Goal: Task Accomplishment & Management: Use online tool/utility

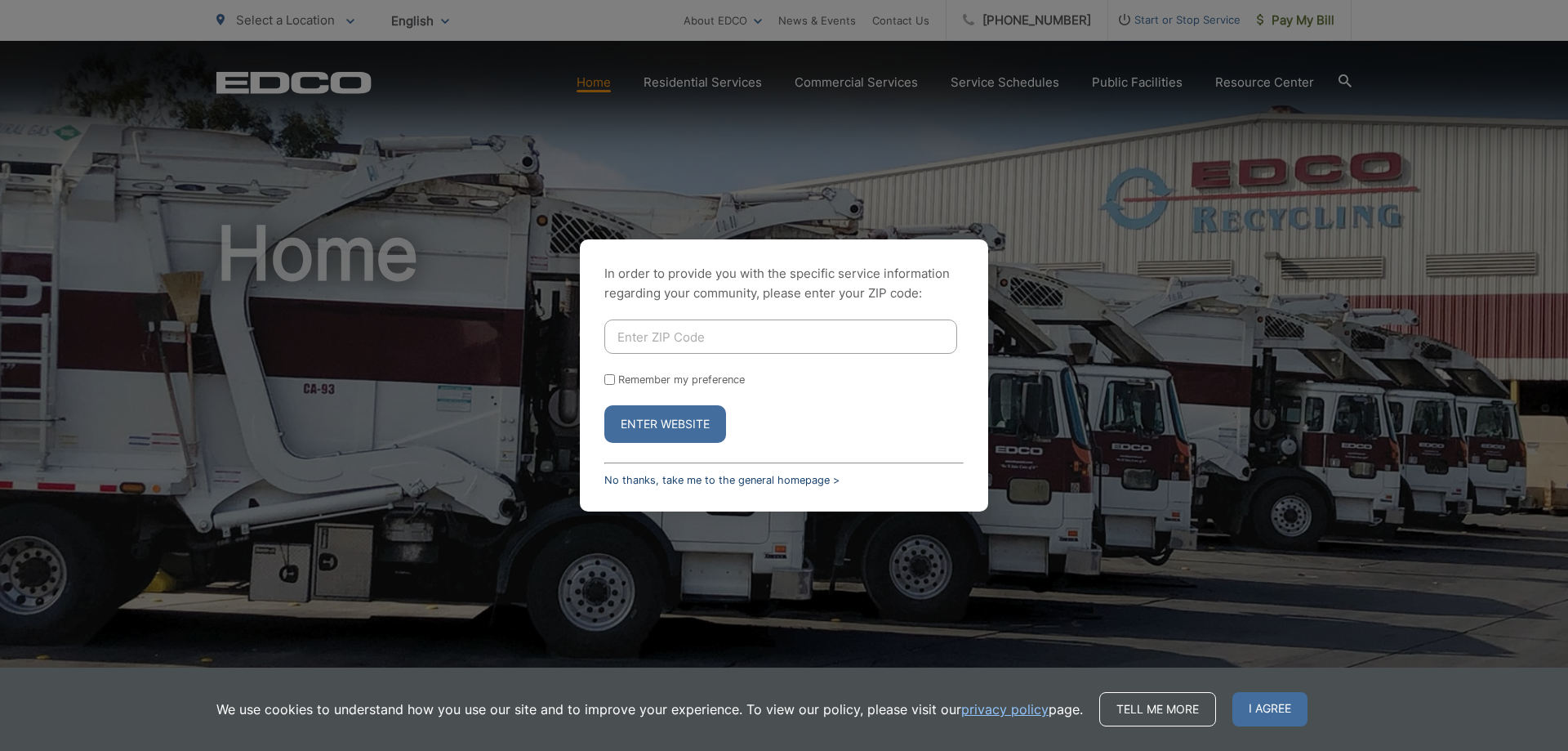
click at [628, 484] on link "No thanks, take me to the general homepage >" at bounding box center [722, 479] width 235 height 13
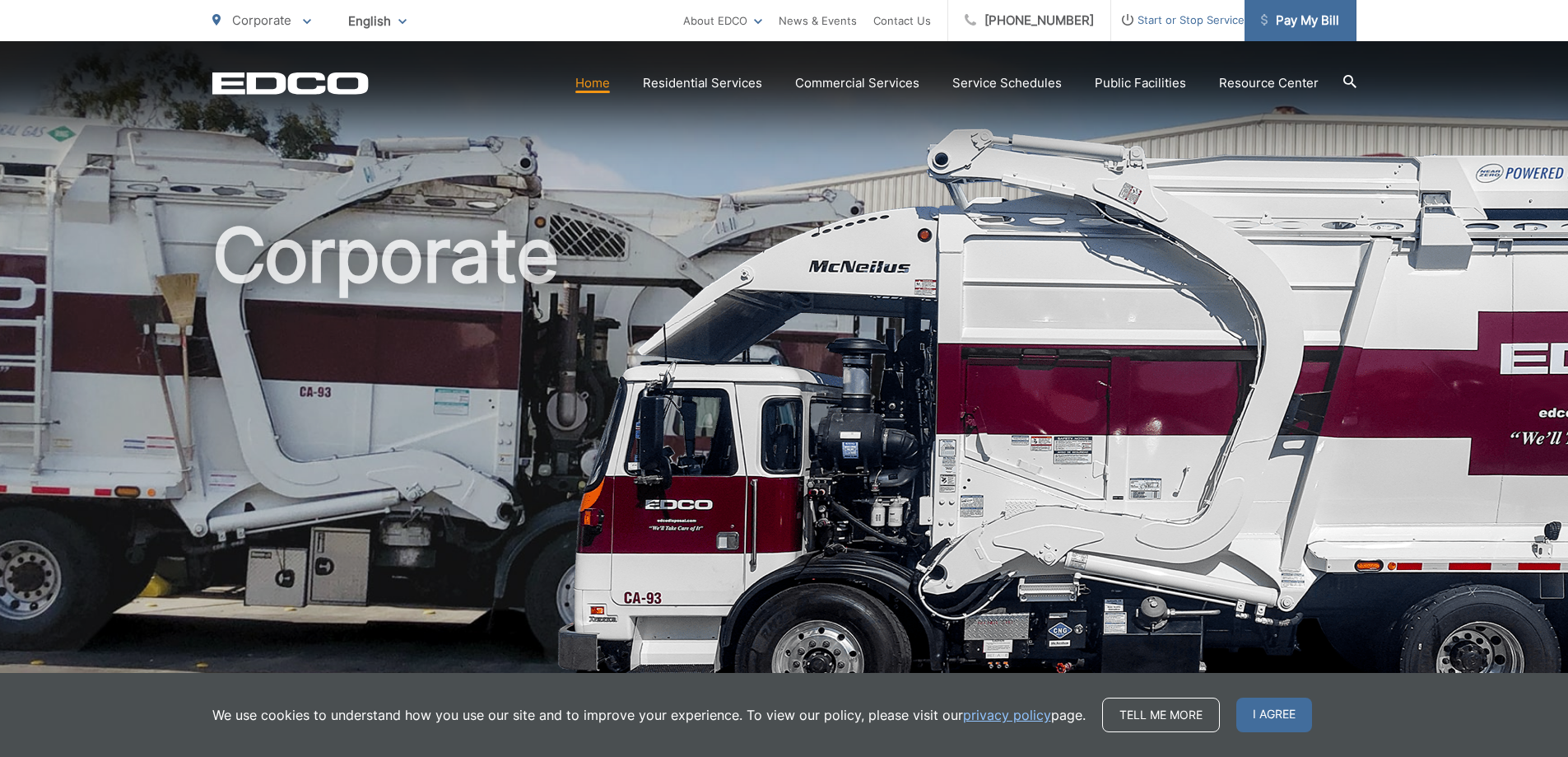
click at [1315, 22] on span "Pay My Bill" at bounding box center [1300, 20] width 79 height 19
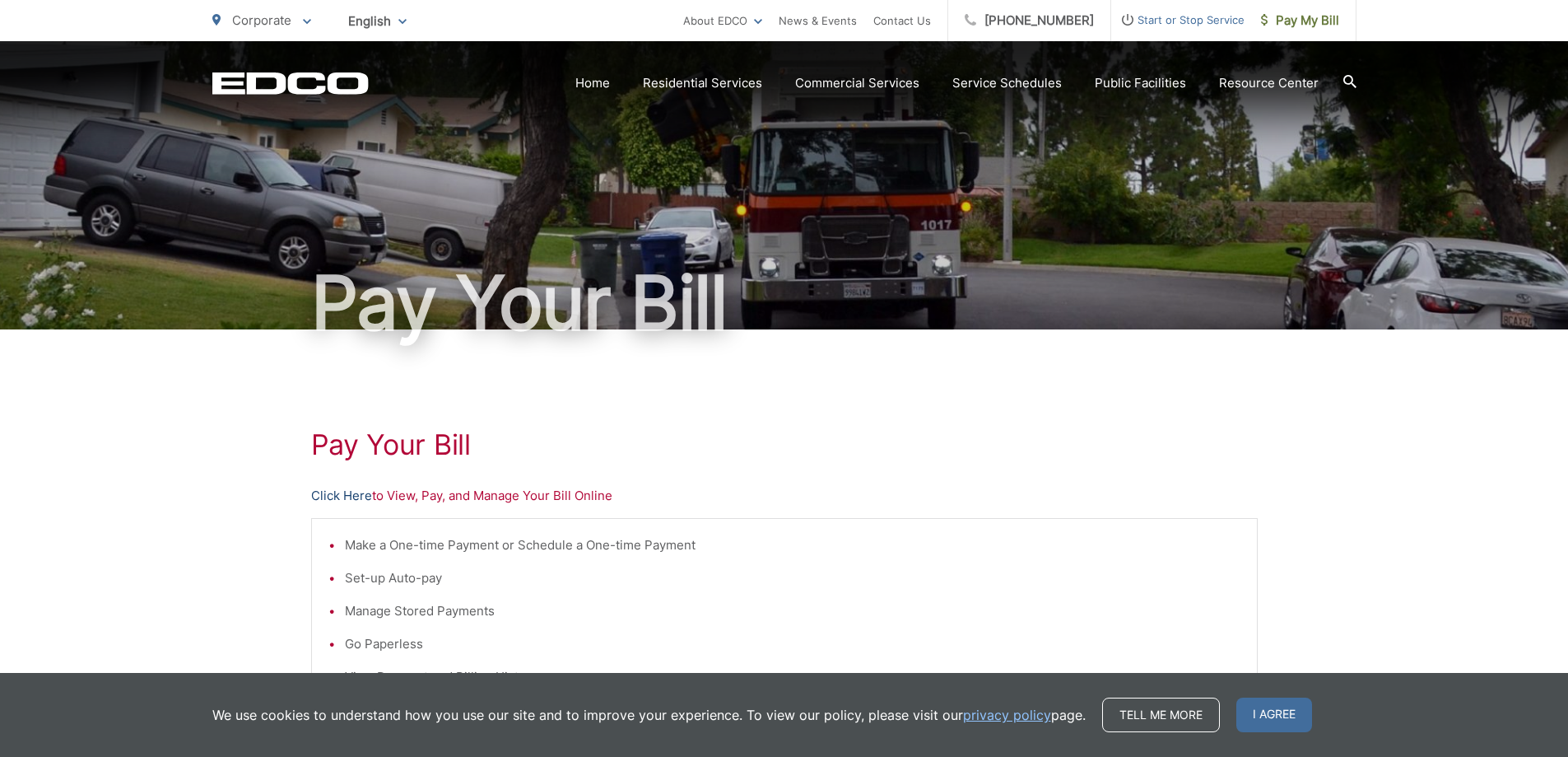
click at [337, 493] on link "Click Here" at bounding box center [341, 495] width 61 height 19
